Goal: Task Accomplishment & Management: Complete application form

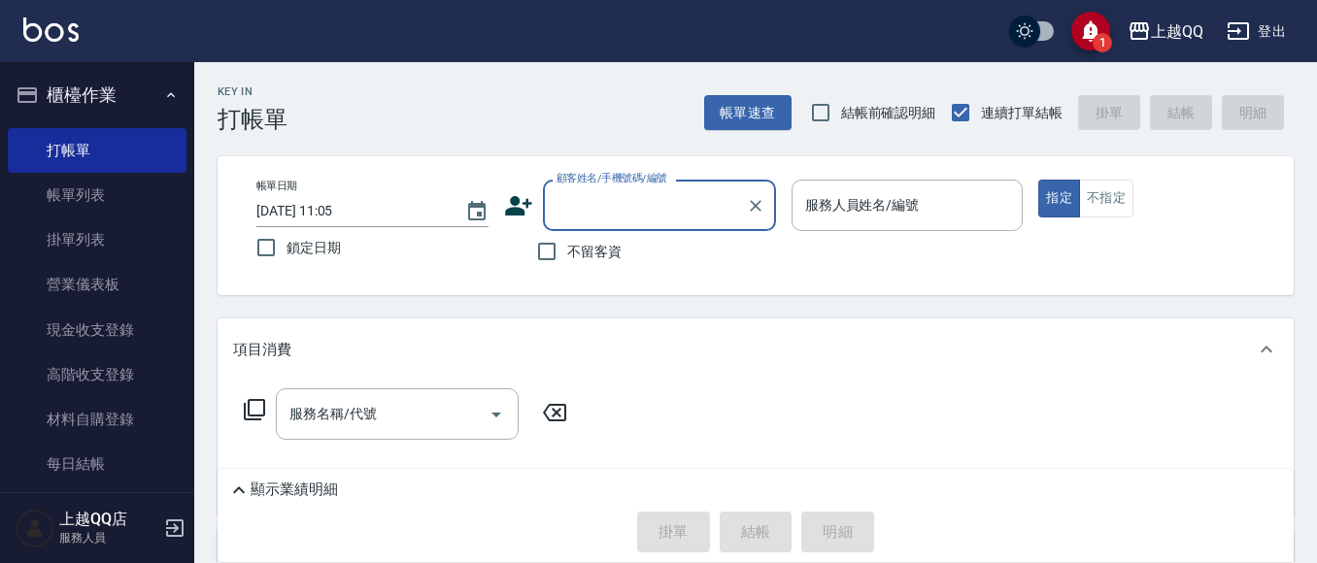
click at [567, 257] on span "不留客資" at bounding box center [594, 252] width 54 height 20
click at [567, 257] on input "不留客資" at bounding box center [546, 251] width 41 height 41
checkbox input "true"
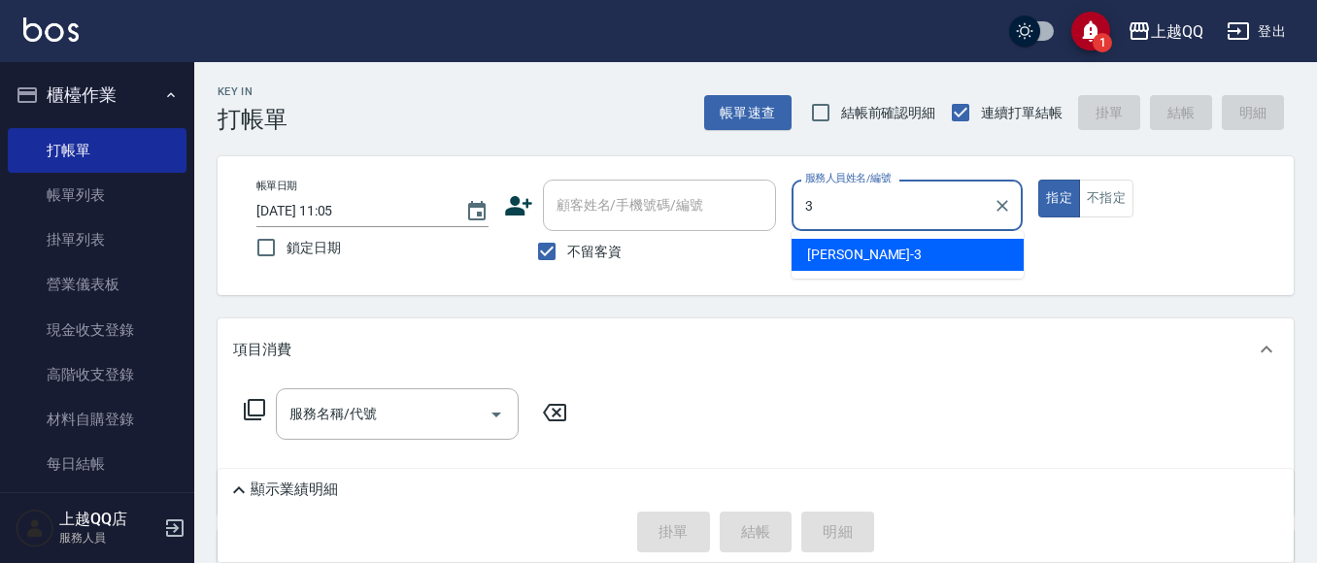
type input "3"
type button "true"
type input "佩怡-3"
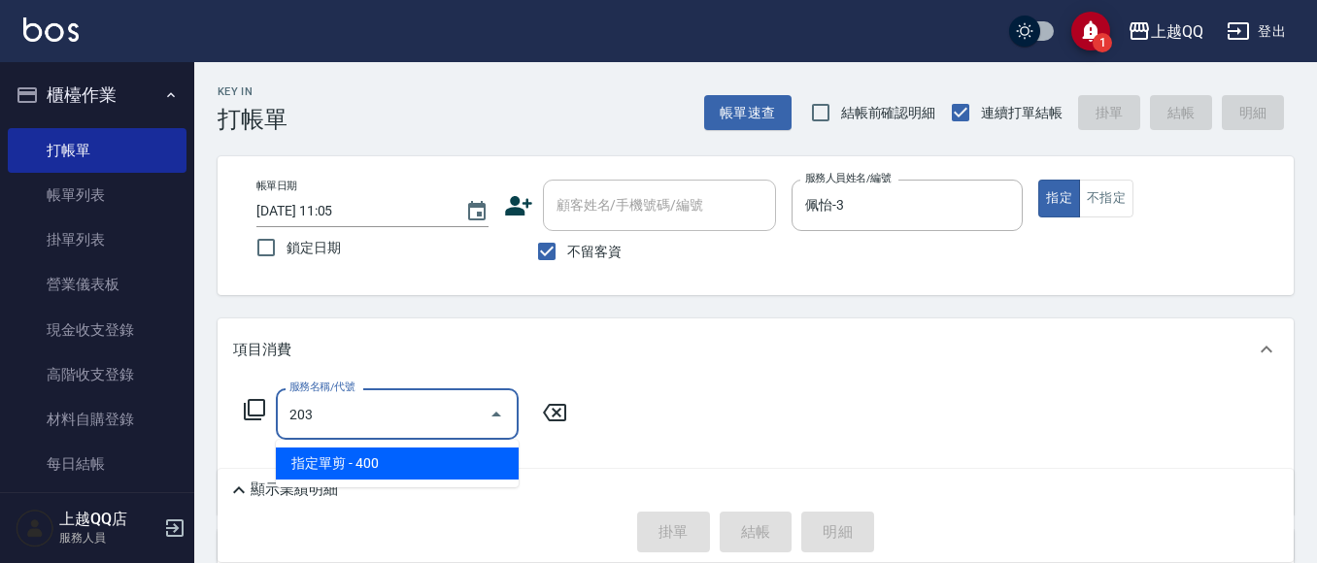
type input "指定單剪(203)"
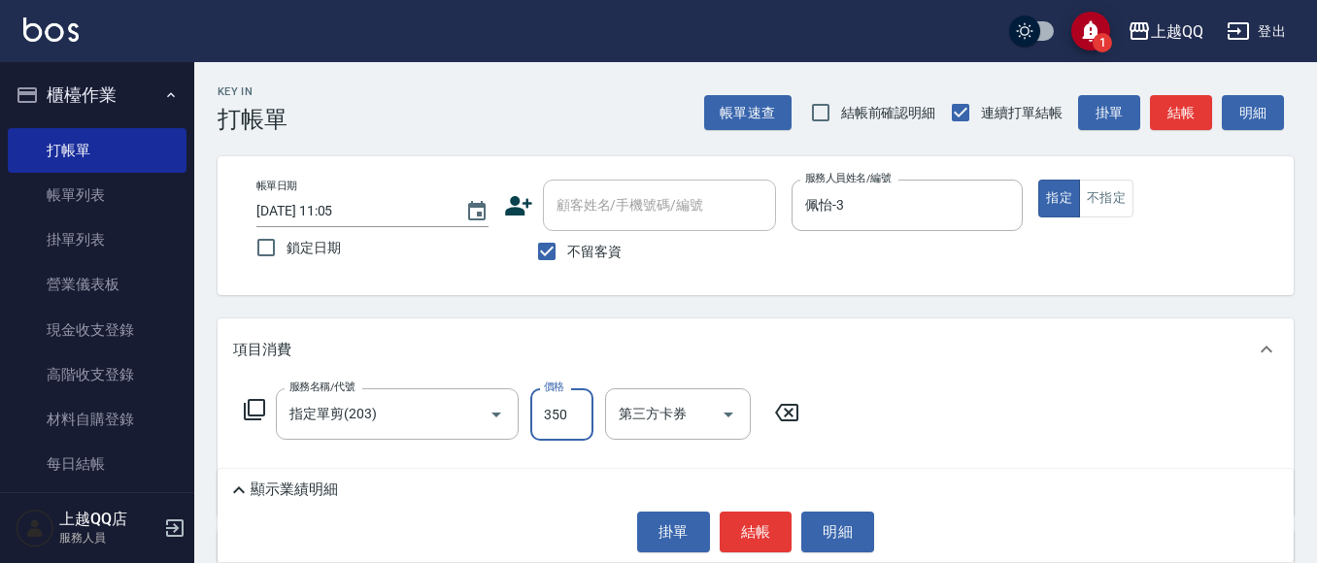
type input "350"
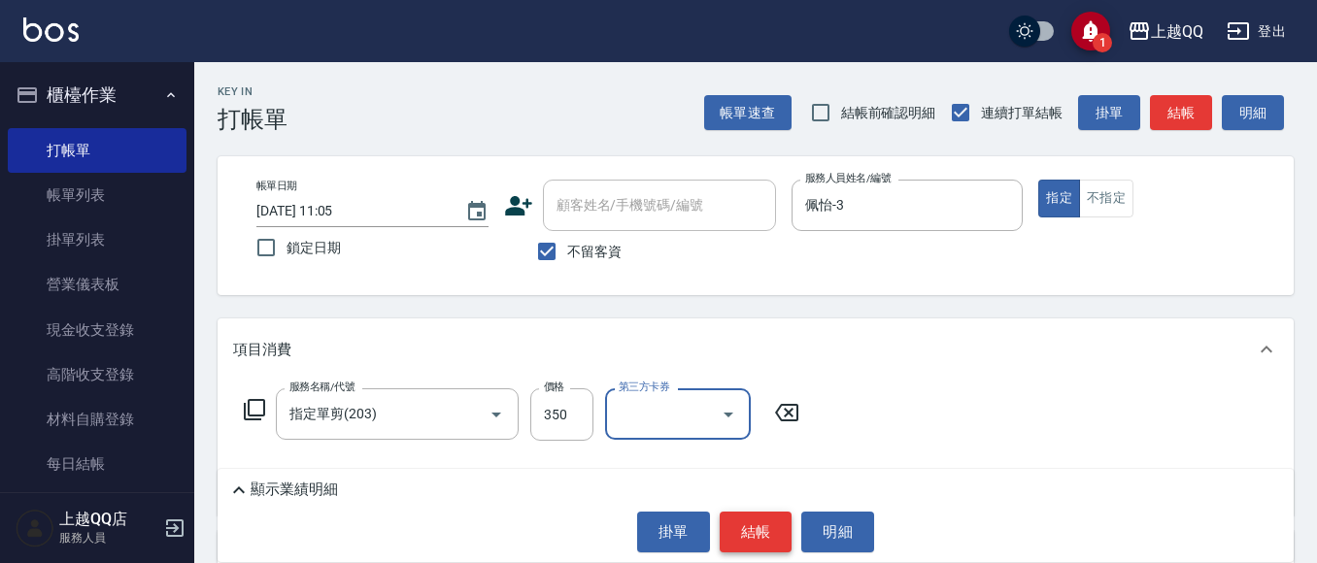
click at [759, 538] on button "結帳" at bounding box center [756, 532] width 73 height 41
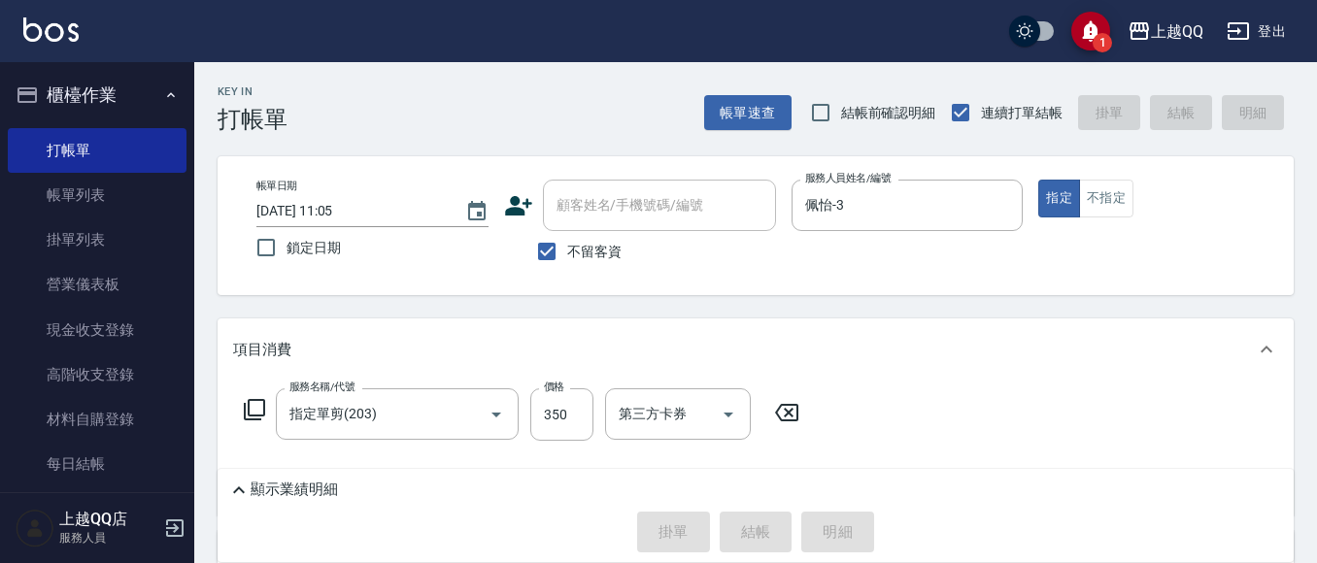
type input "[DATE] 11:51"
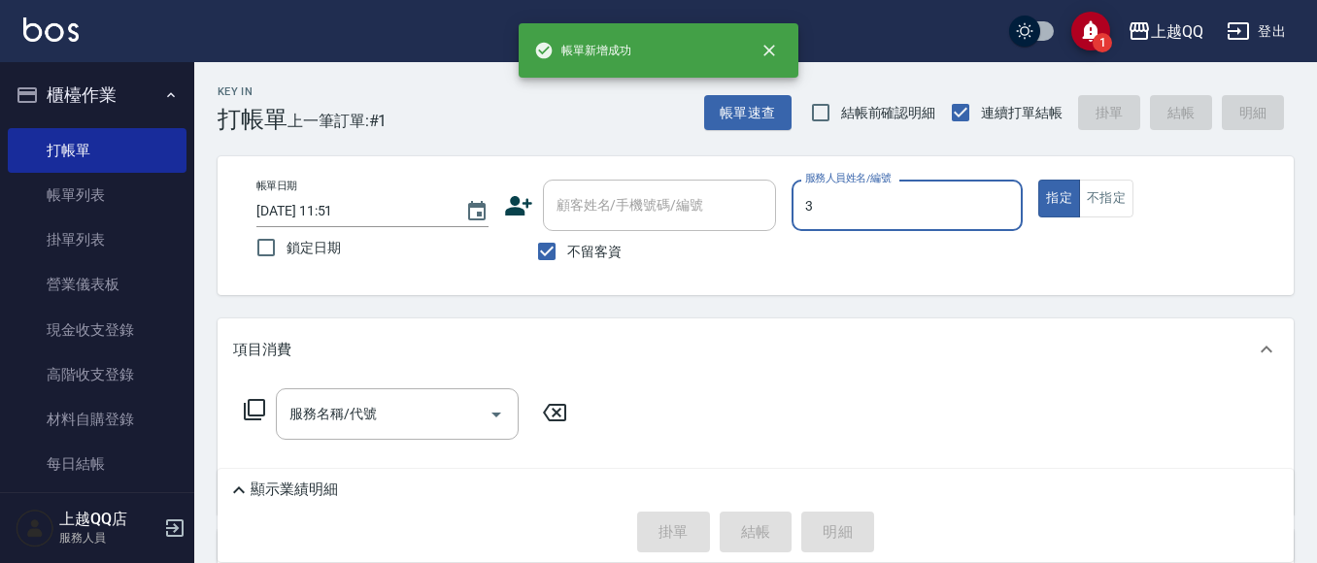
type input "佩怡-3"
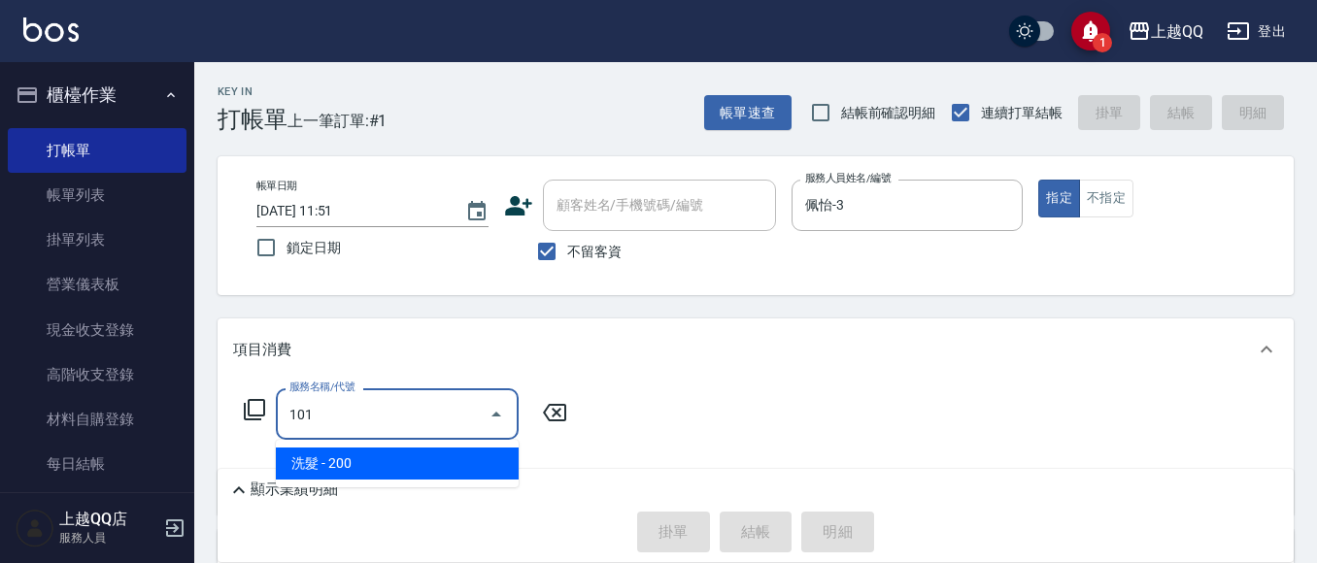
type input "洗髮(101)"
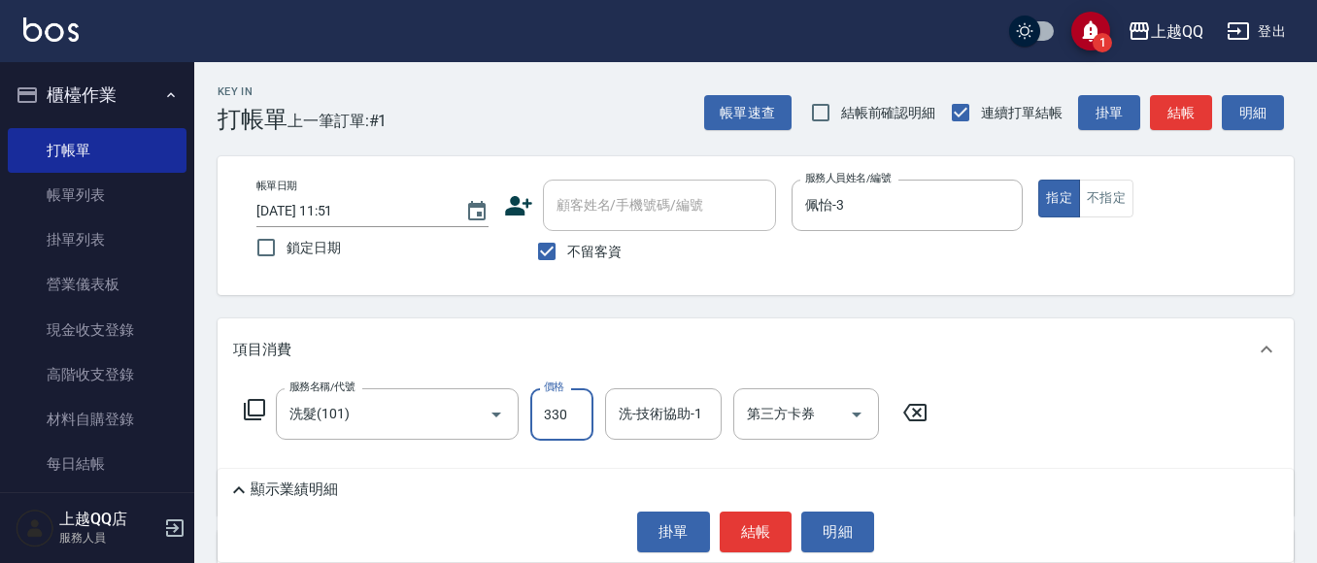
type input "330"
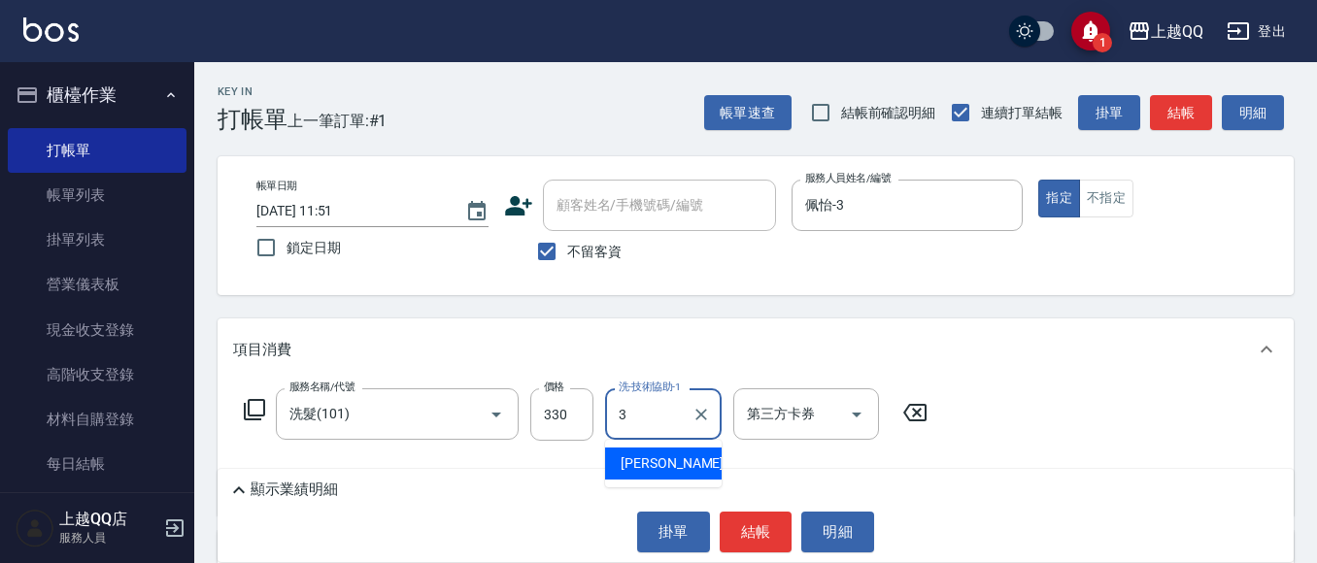
type input "佩怡-3"
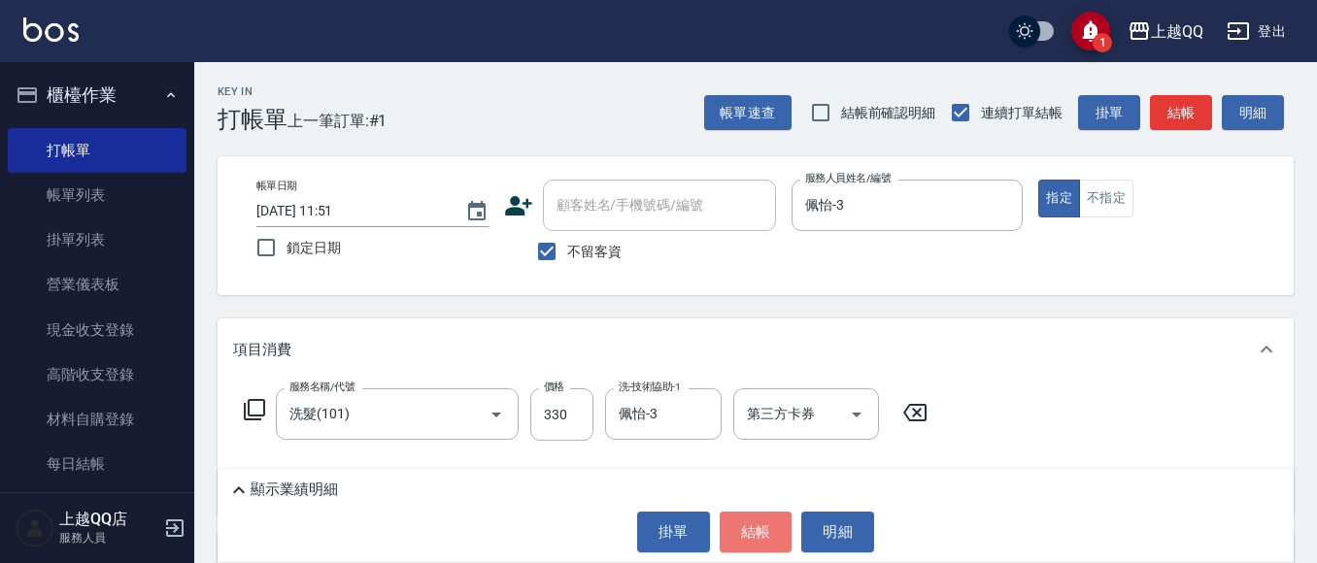
click at [760, 531] on button "結帳" at bounding box center [756, 532] width 73 height 41
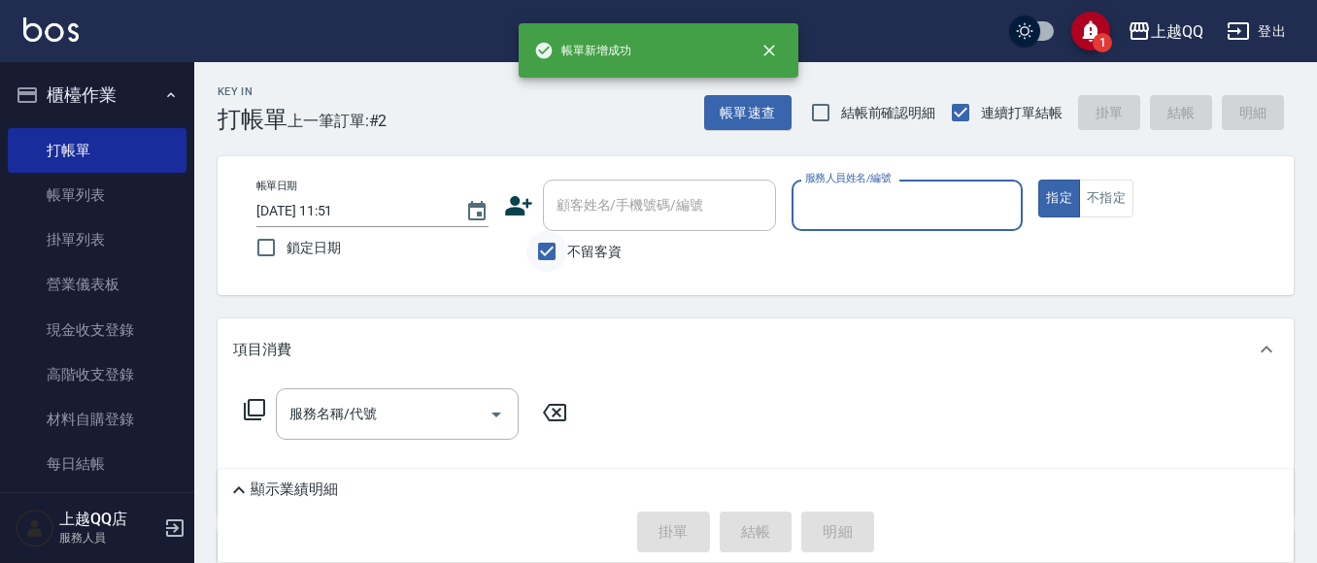
click at [542, 244] on input "不留客資" at bounding box center [546, 251] width 41 height 41
checkbox input "false"
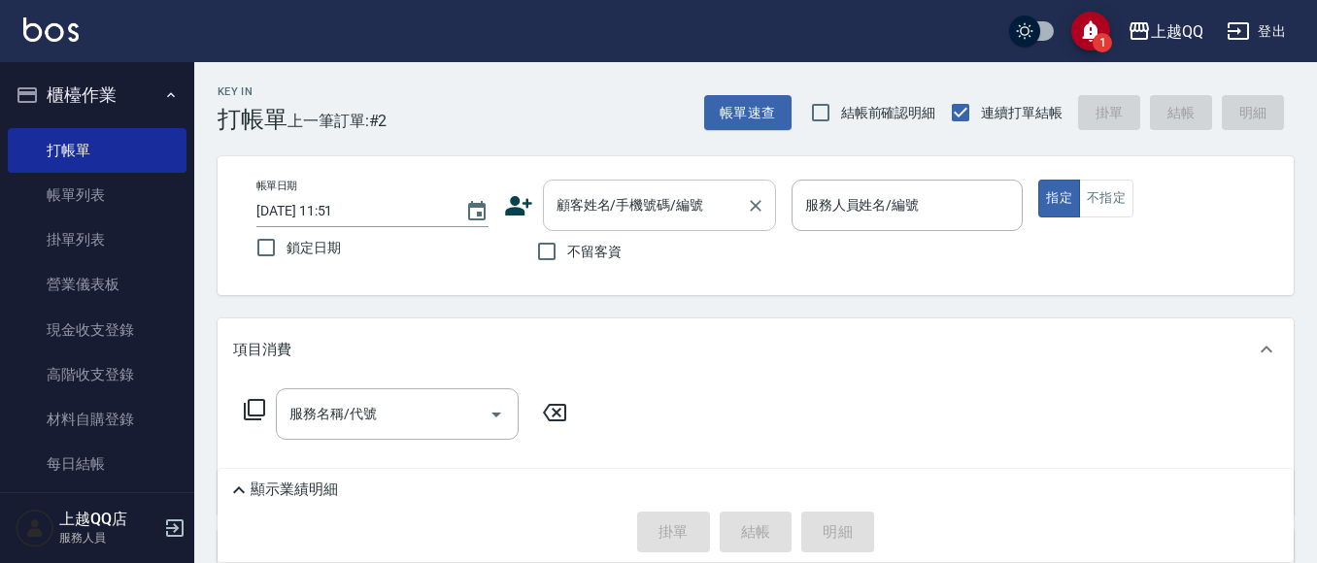
click at [568, 223] on div "顧客姓名/手機號碼/編號" at bounding box center [659, 205] width 233 height 51
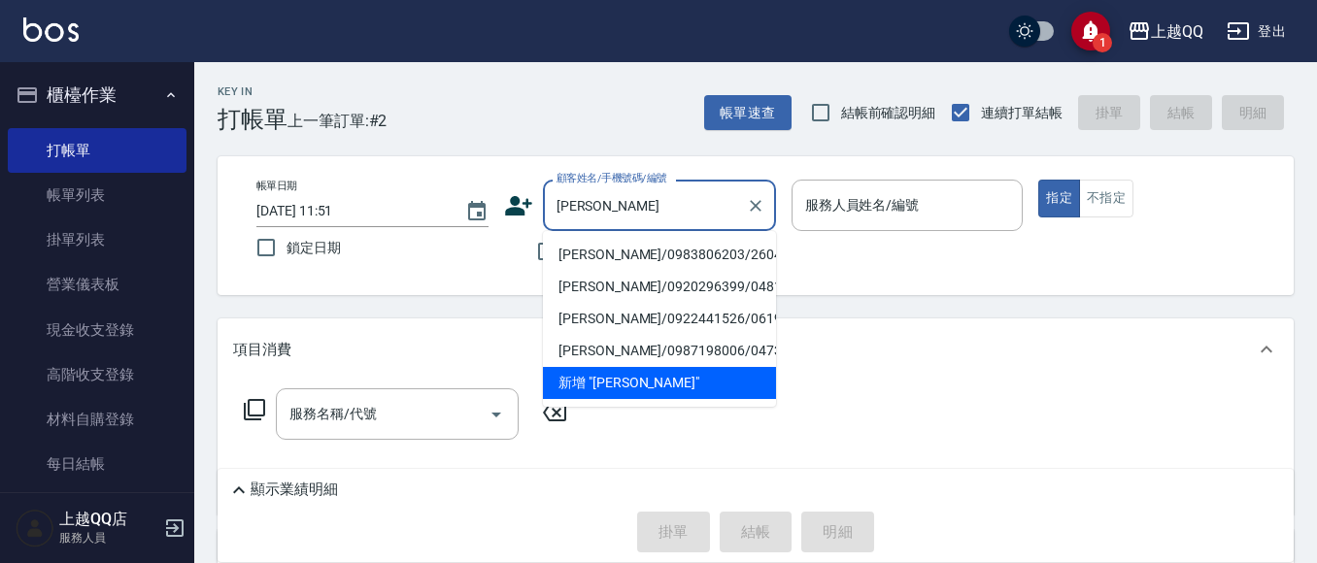
click at [578, 253] on li "[PERSON_NAME]/0983806203/2604" at bounding box center [659, 255] width 233 height 32
type input "[PERSON_NAME]/0983806203/2604"
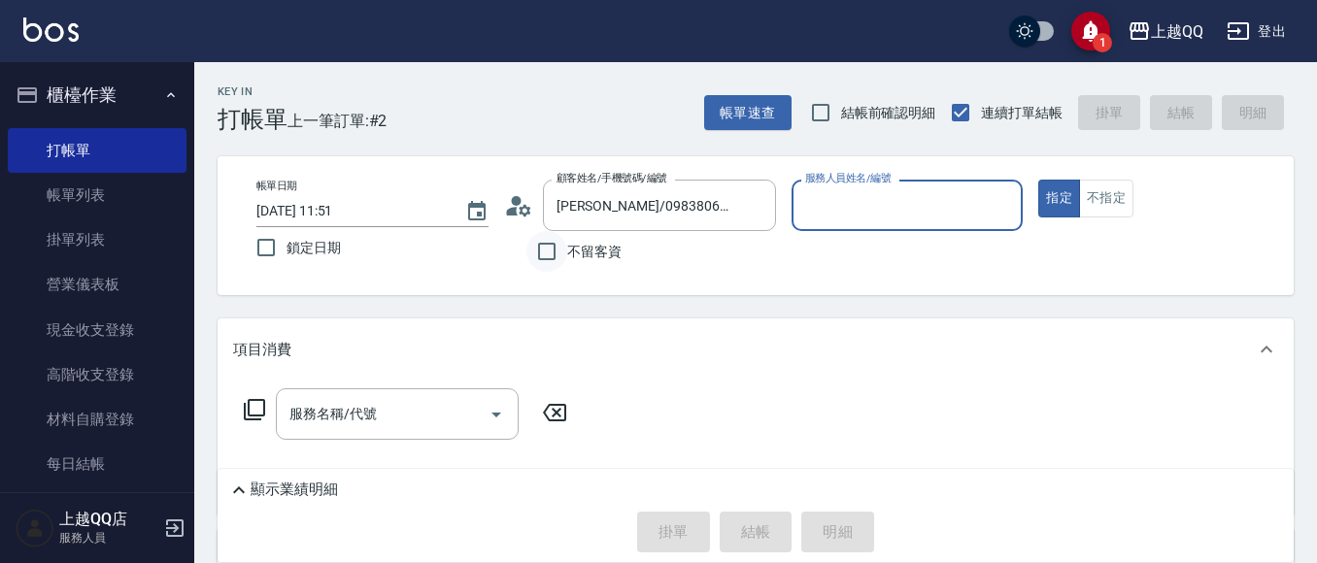
type input "佩怡-3"
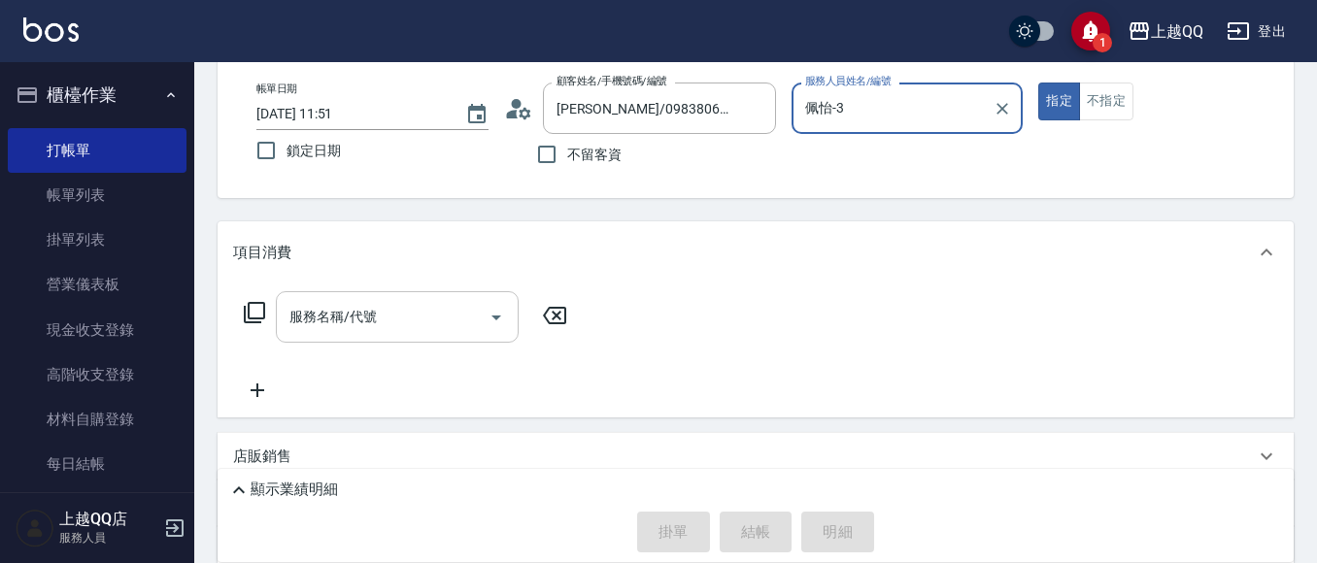
click at [421, 306] on input "服務名稱/代號" at bounding box center [383, 317] width 196 height 34
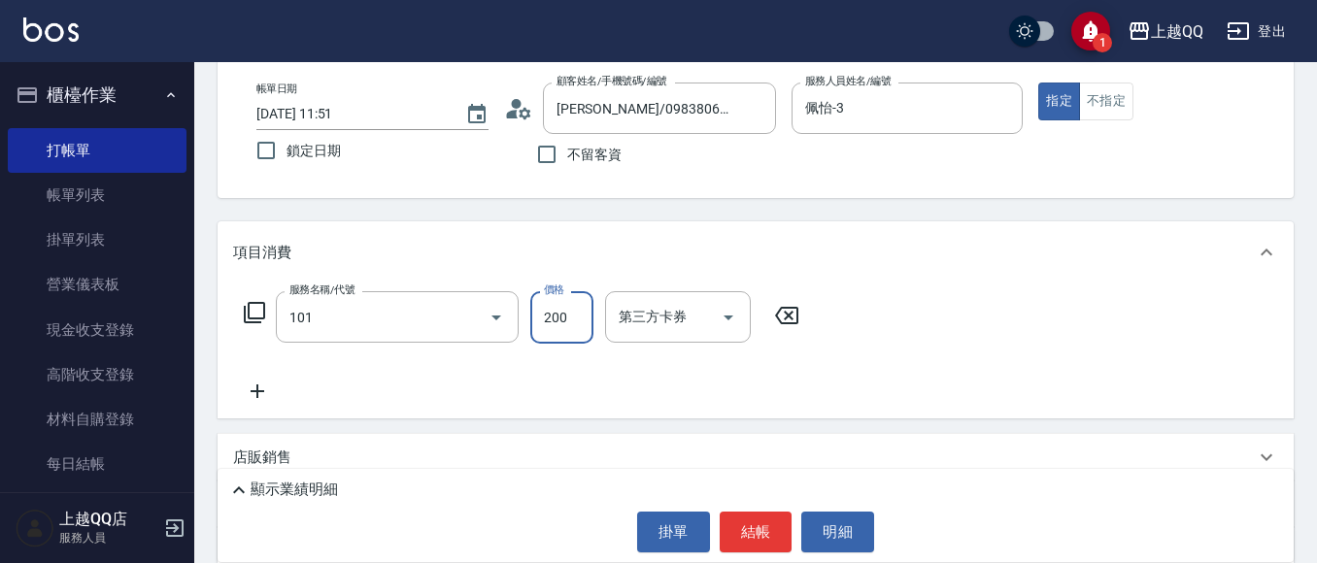
type input "洗髮(101)"
type input "250"
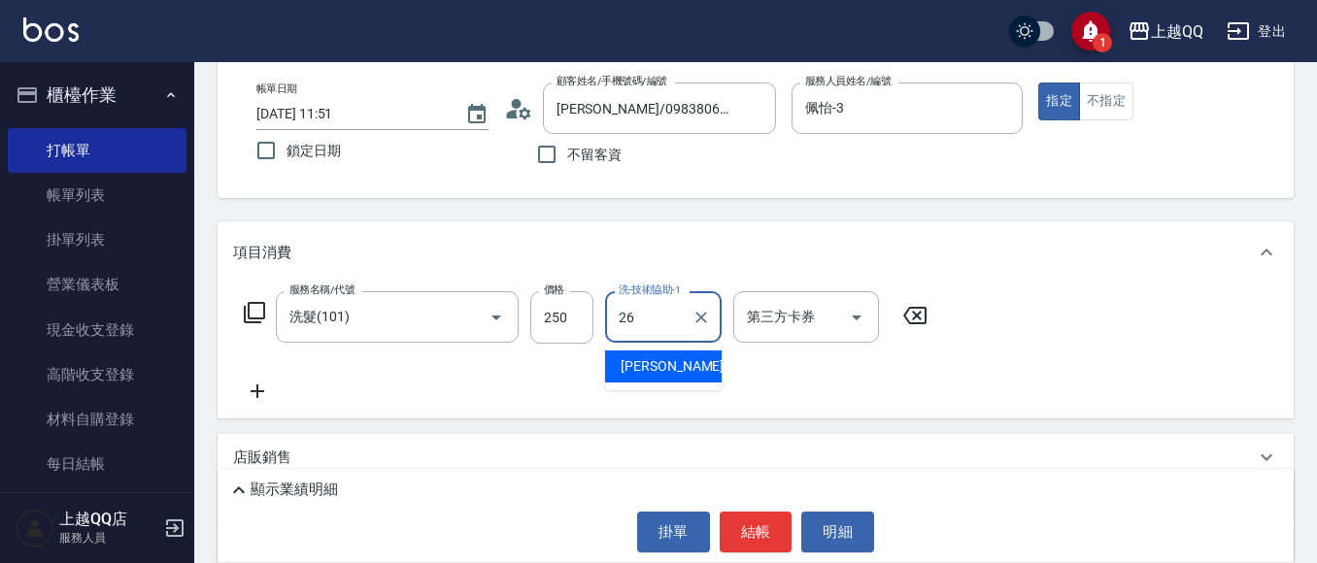
type input "林恩昕-26"
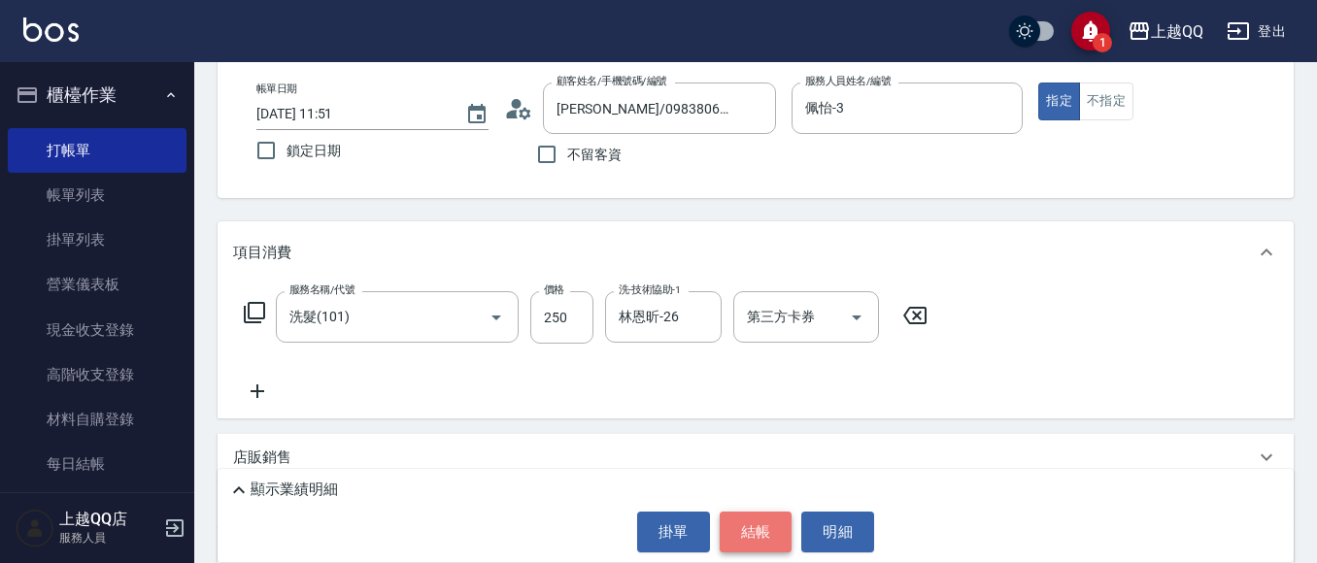
click at [749, 528] on button "結帳" at bounding box center [756, 532] width 73 height 41
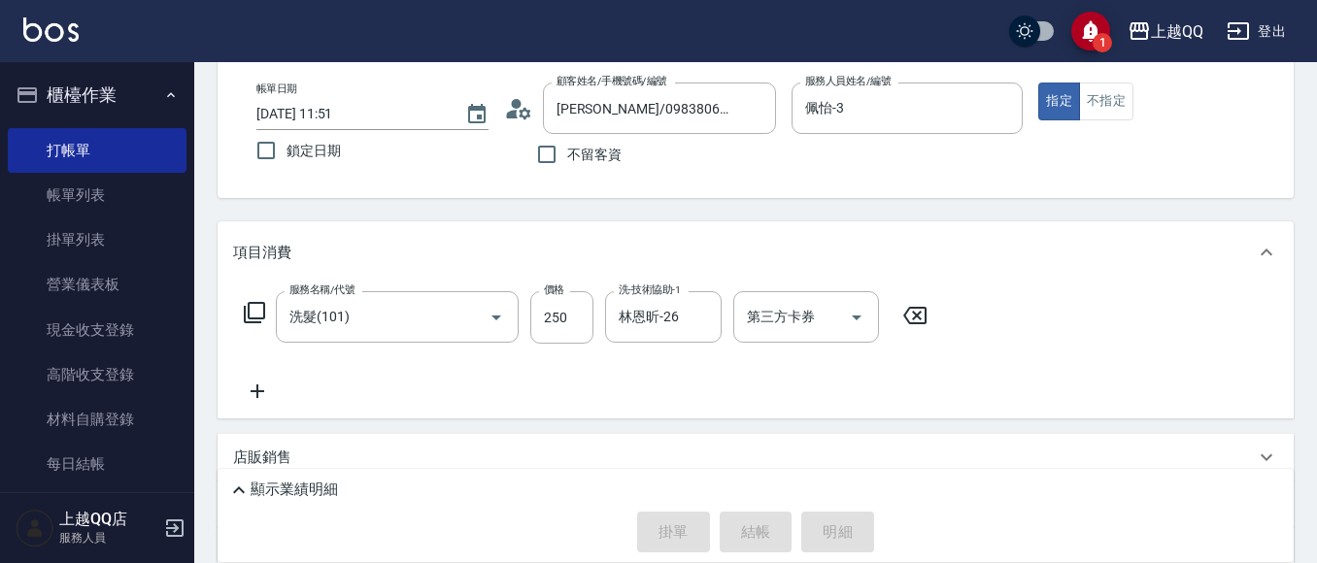
type input "[DATE] 11:52"
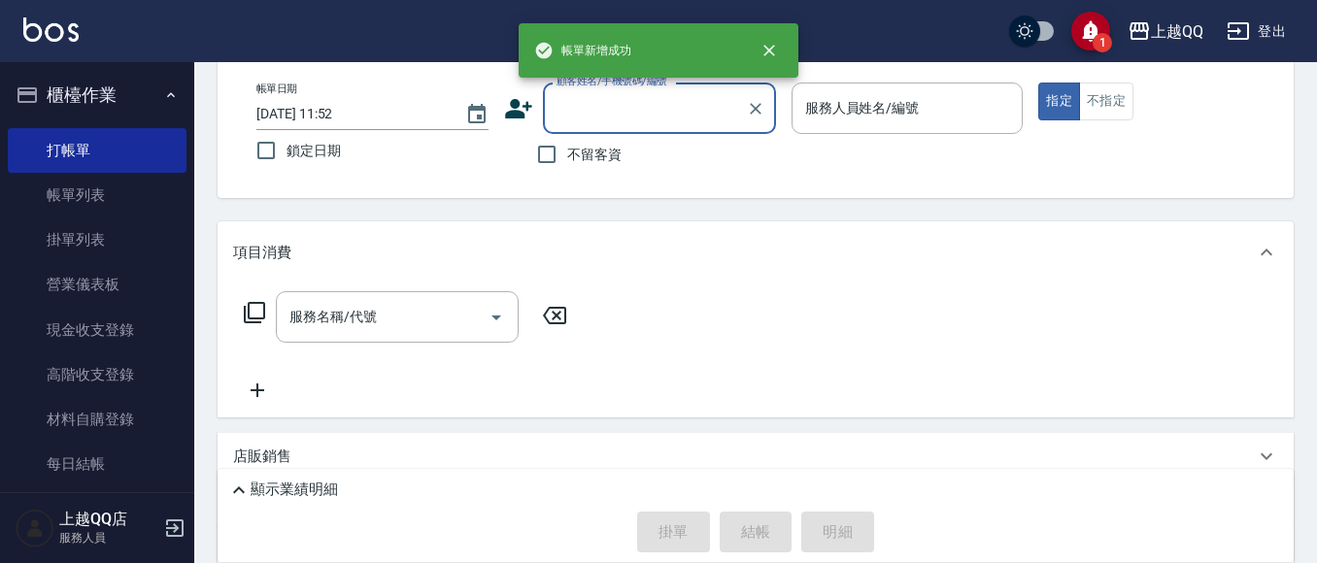
scroll to position [0, 0]
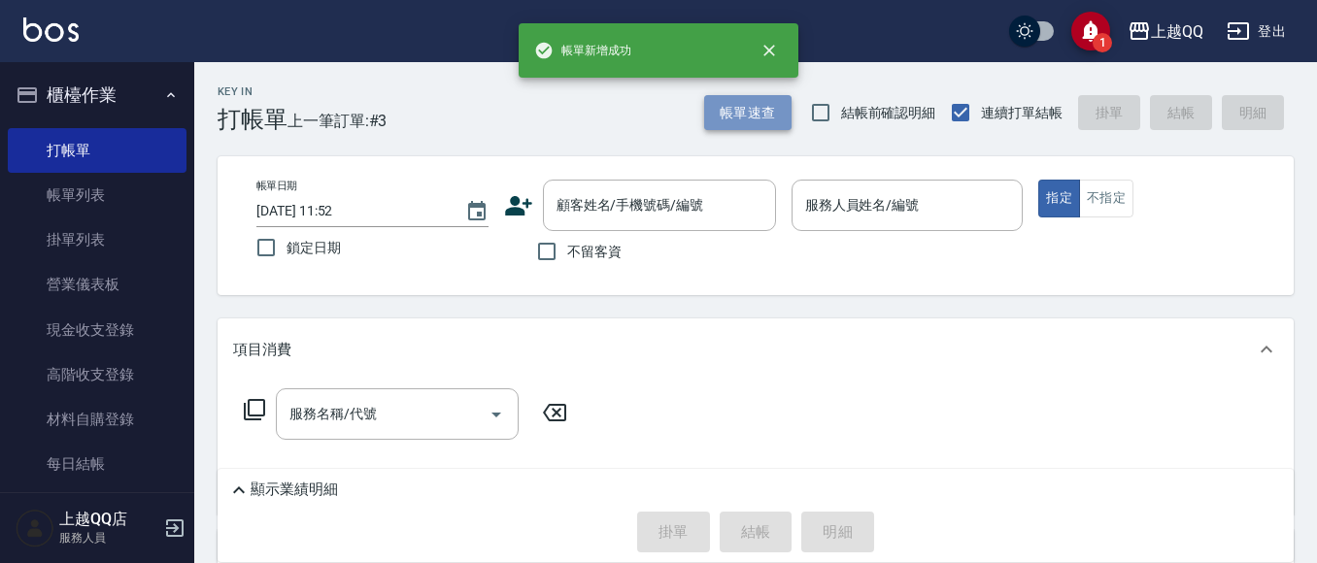
click at [739, 115] on button "帳單速查" at bounding box center [747, 113] width 87 height 36
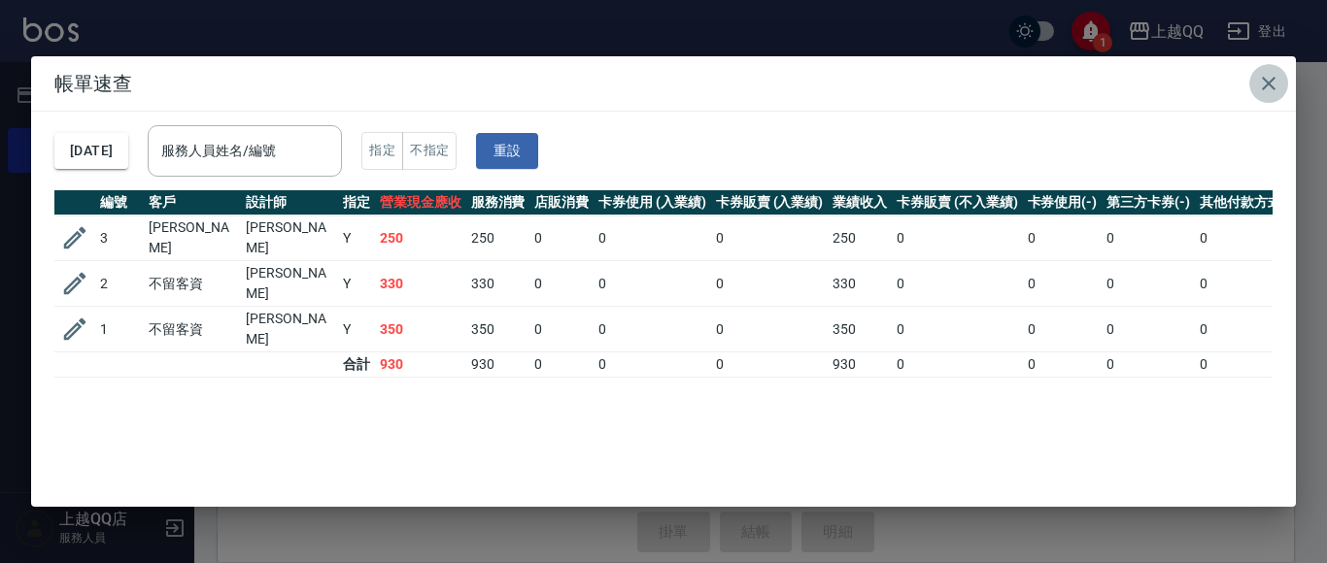
click at [1273, 83] on icon "button" at bounding box center [1268, 83] width 23 height 23
